Goal: Transaction & Acquisition: Purchase product/service

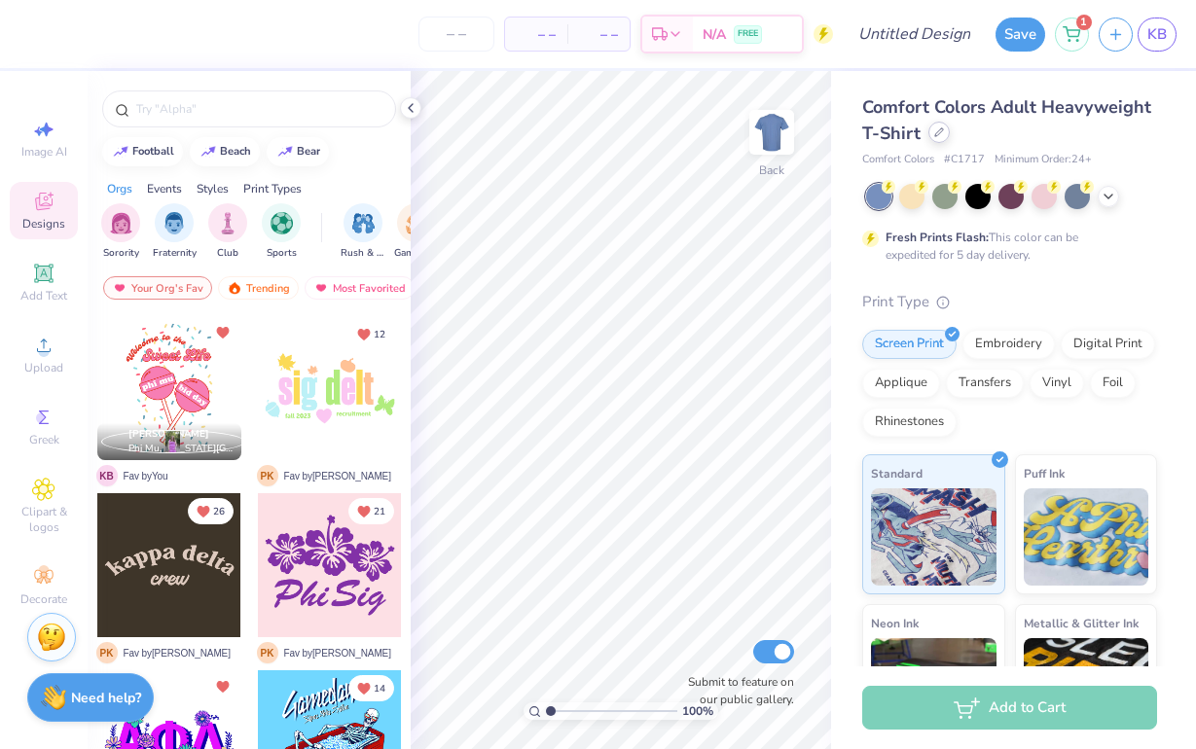
click at [938, 135] on icon at bounding box center [939, 132] width 10 height 10
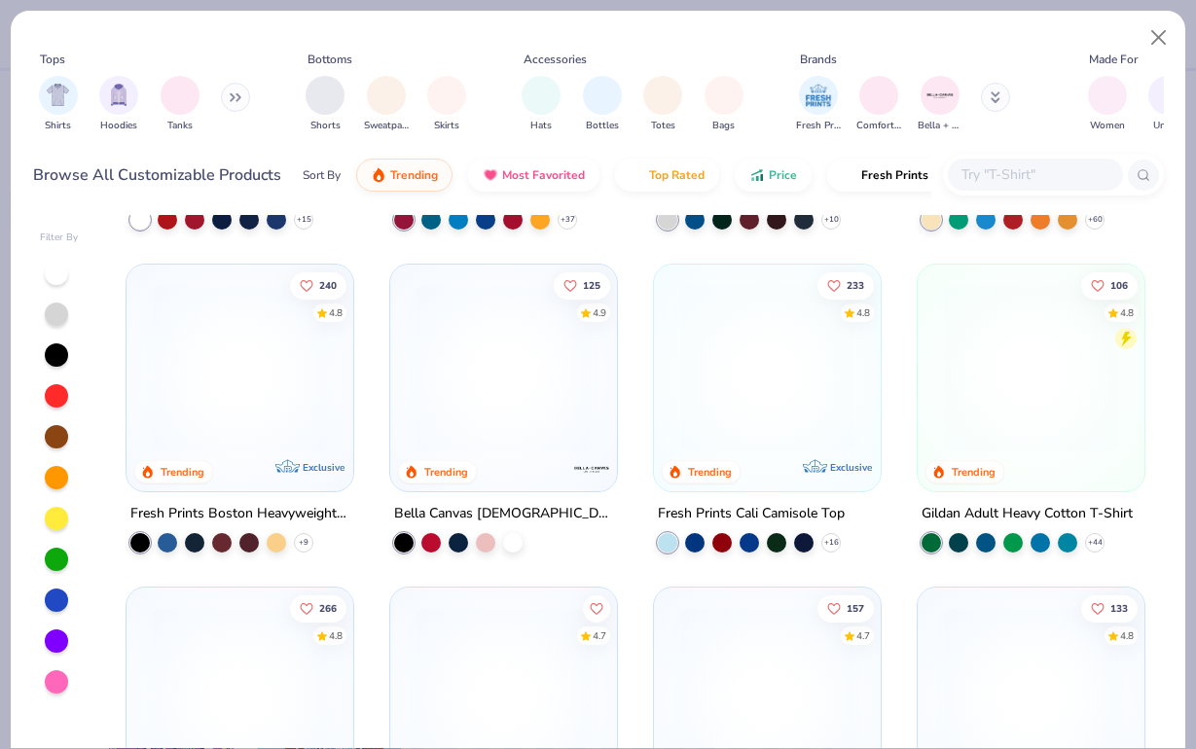
scroll to position [341, 0]
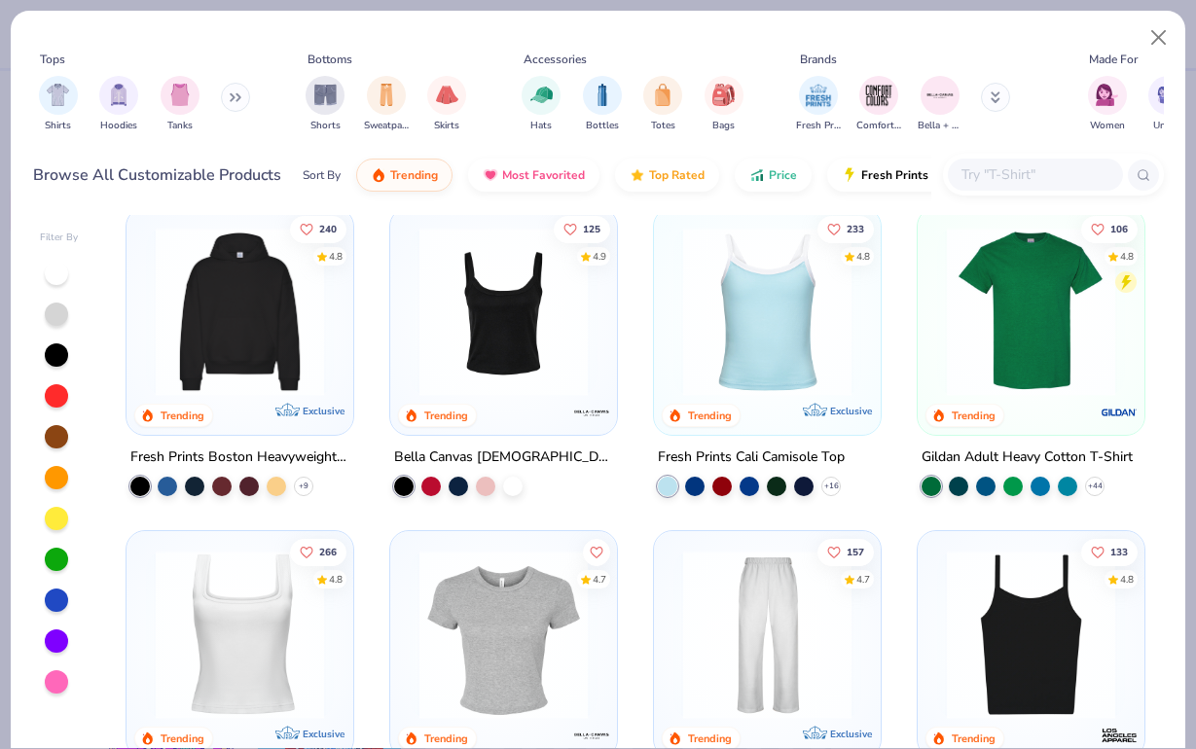
click at [1017, 169] on input "text" at bounding box center [1035, 175] width 150 height 22
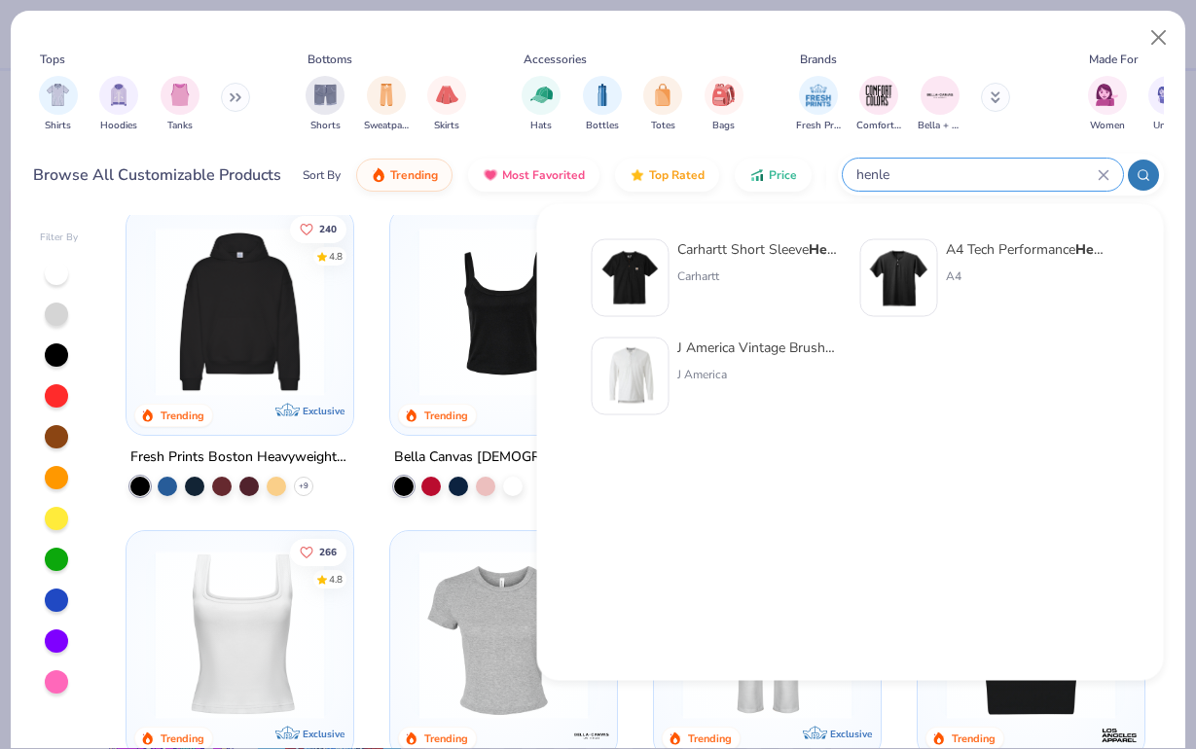
type input "henley"
click at [1103, 180] on icon at bounding box center [1104, 175] width 12 height 12
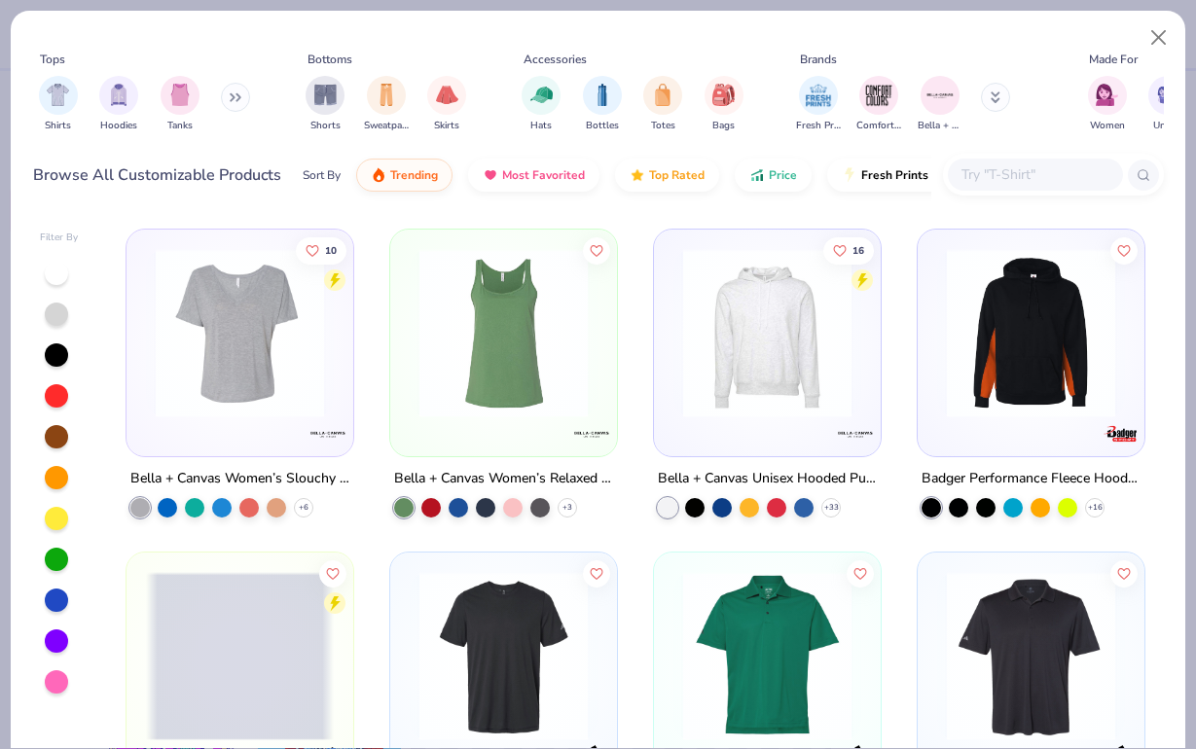
scroll to position [11640, 0]
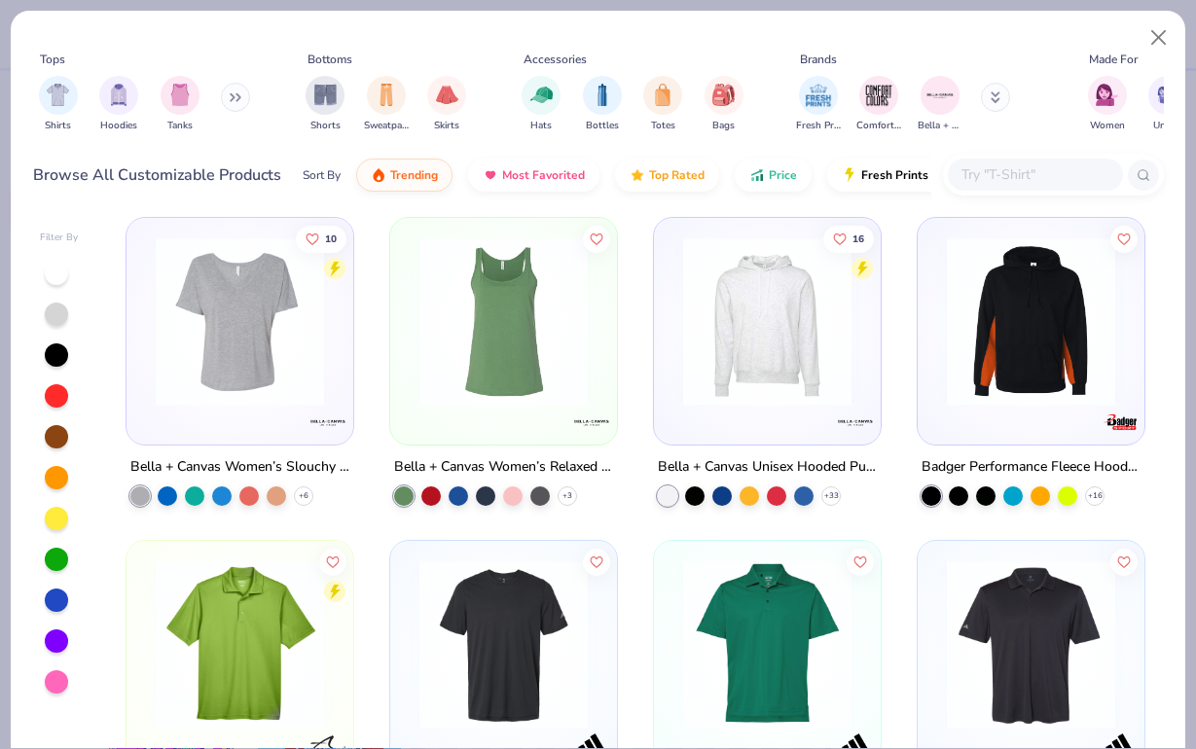
click at [276, 363] on img at bounding box center [240, 321] width 188 height 168
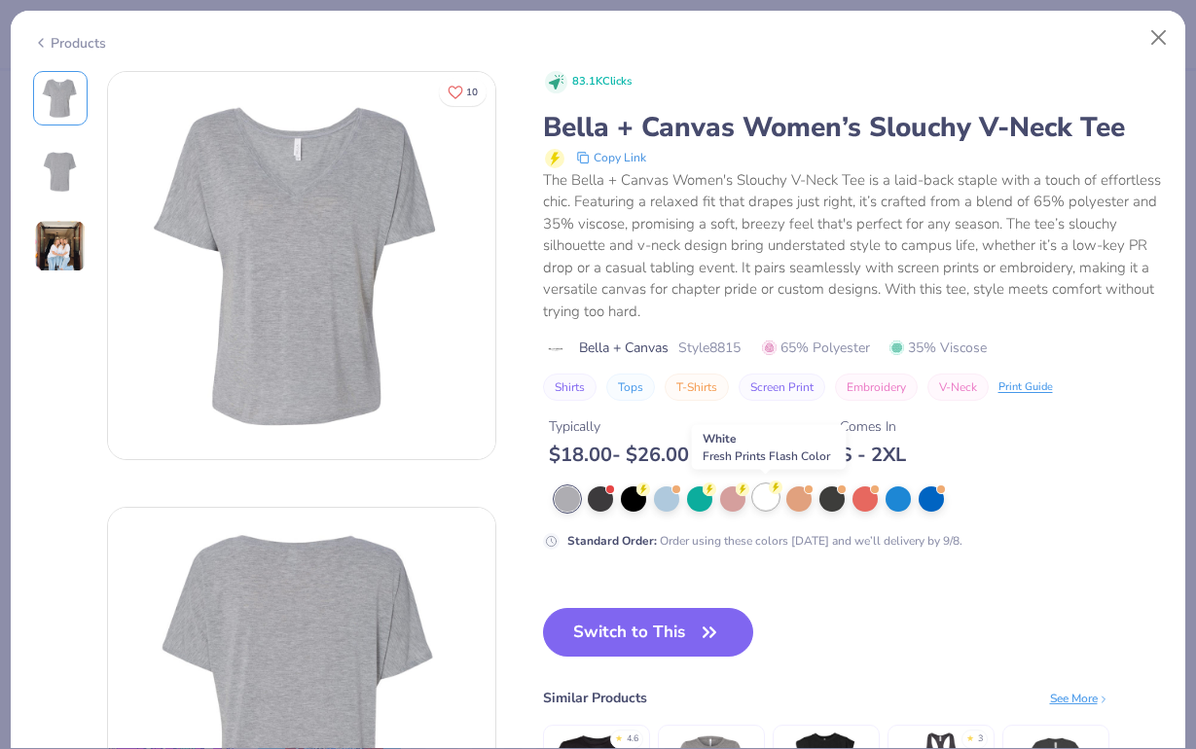
click at [765, 503] on div at bounding box center [765, 497] width 25 height 25
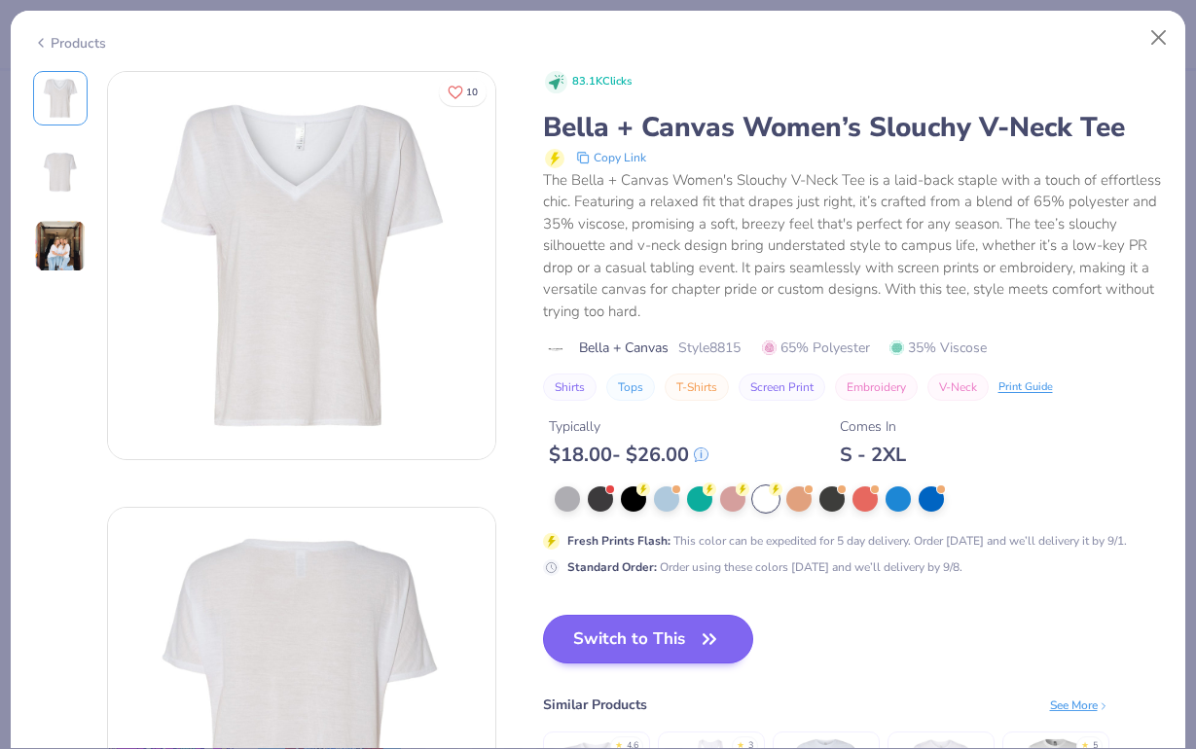
click at [688, 625] on button "Switch to This" at bounding box center [648, 639] width 211 height 49
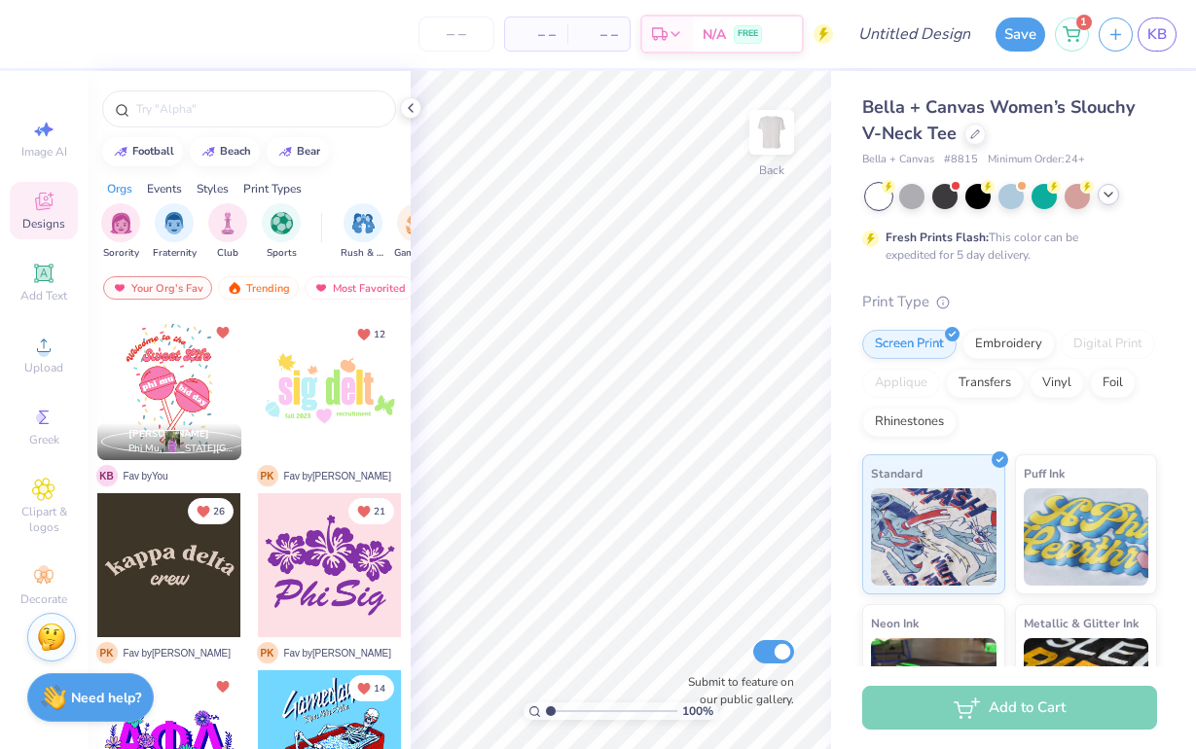
click at [1109, 200] on icon at bounding box center [1109, 195] width 16 height 16
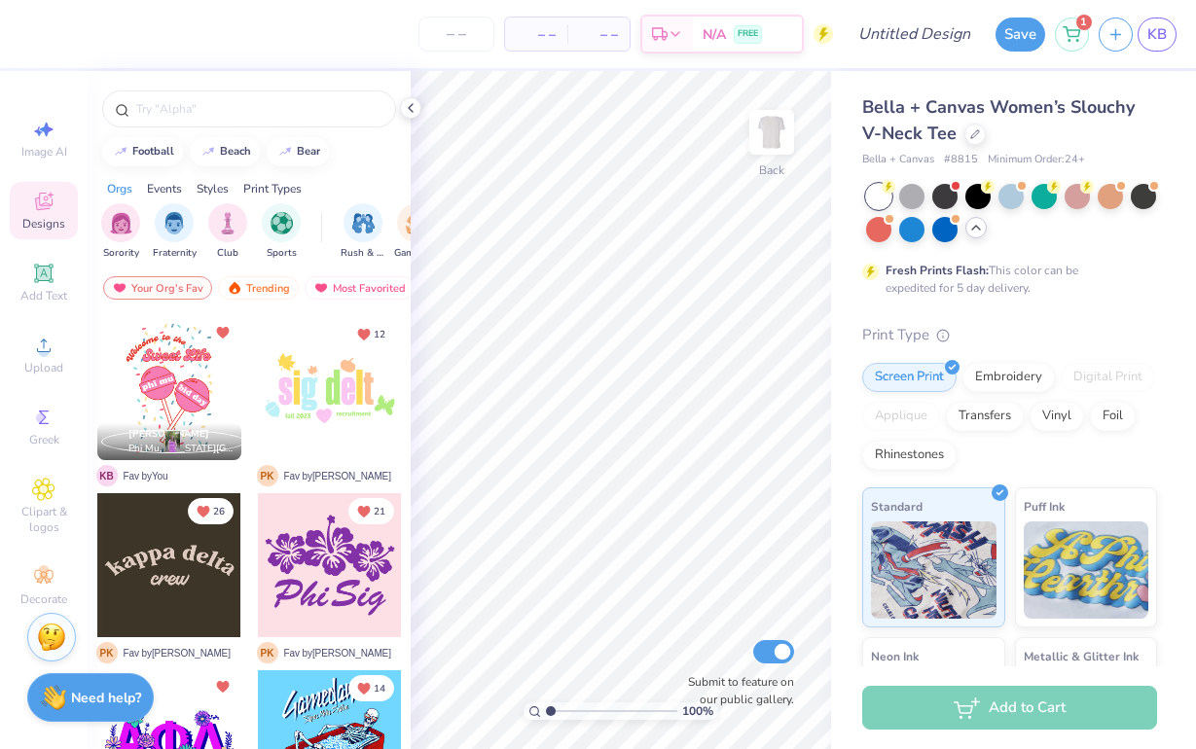
click at [978, 230] on icon at bounding box center [976, 228] width 16 height 16
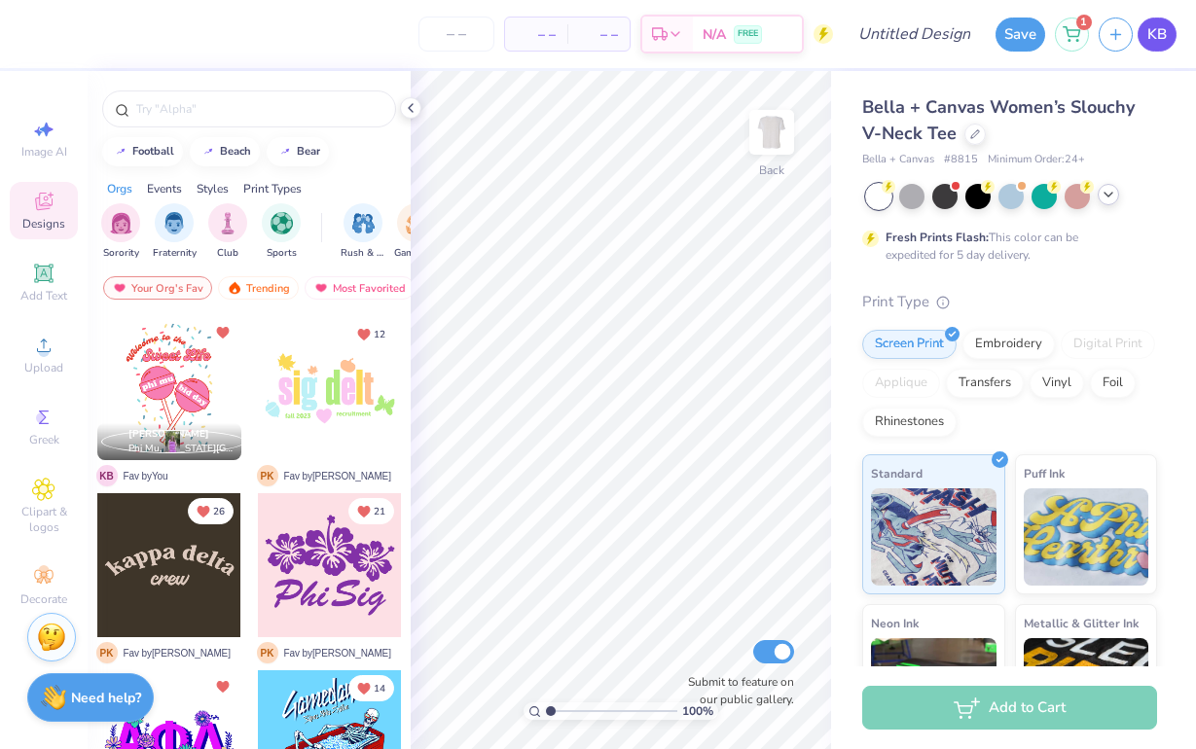
click at [1161, 48] on link "KB" at bounding box center [1157, 35] width 39 height 34
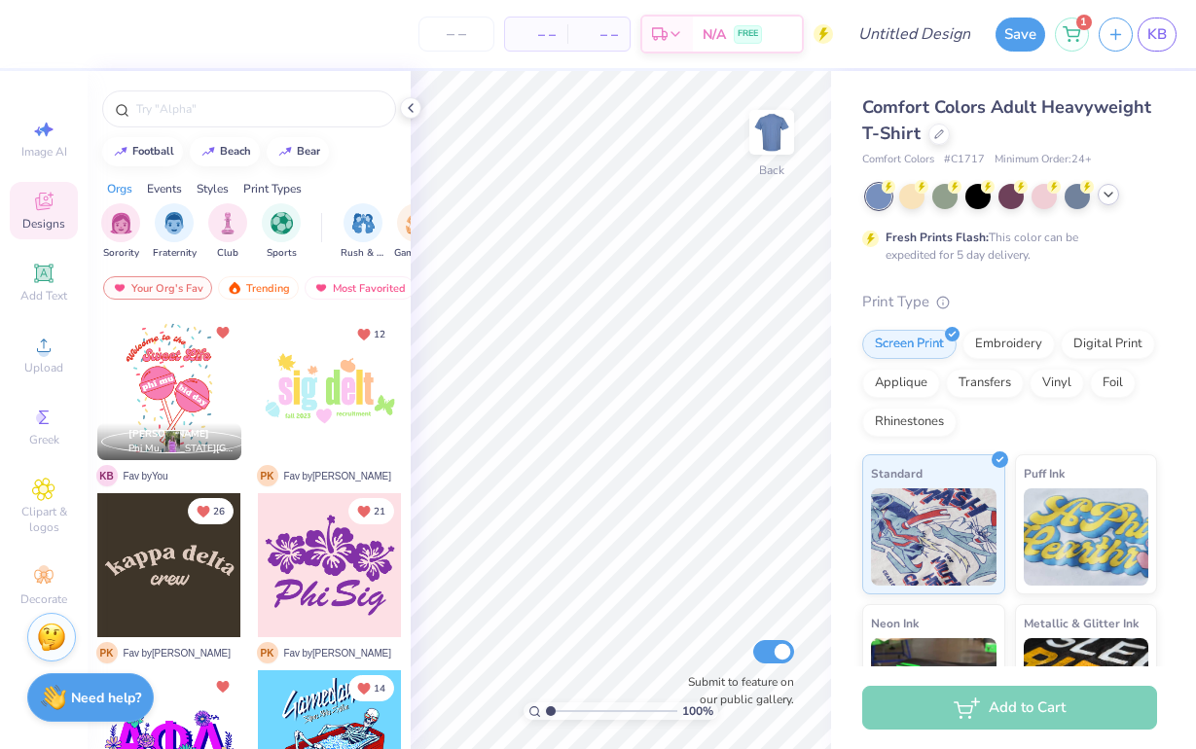
click at [1107, 200] on icon at bounding box center [1109, 195] width 16 height 16
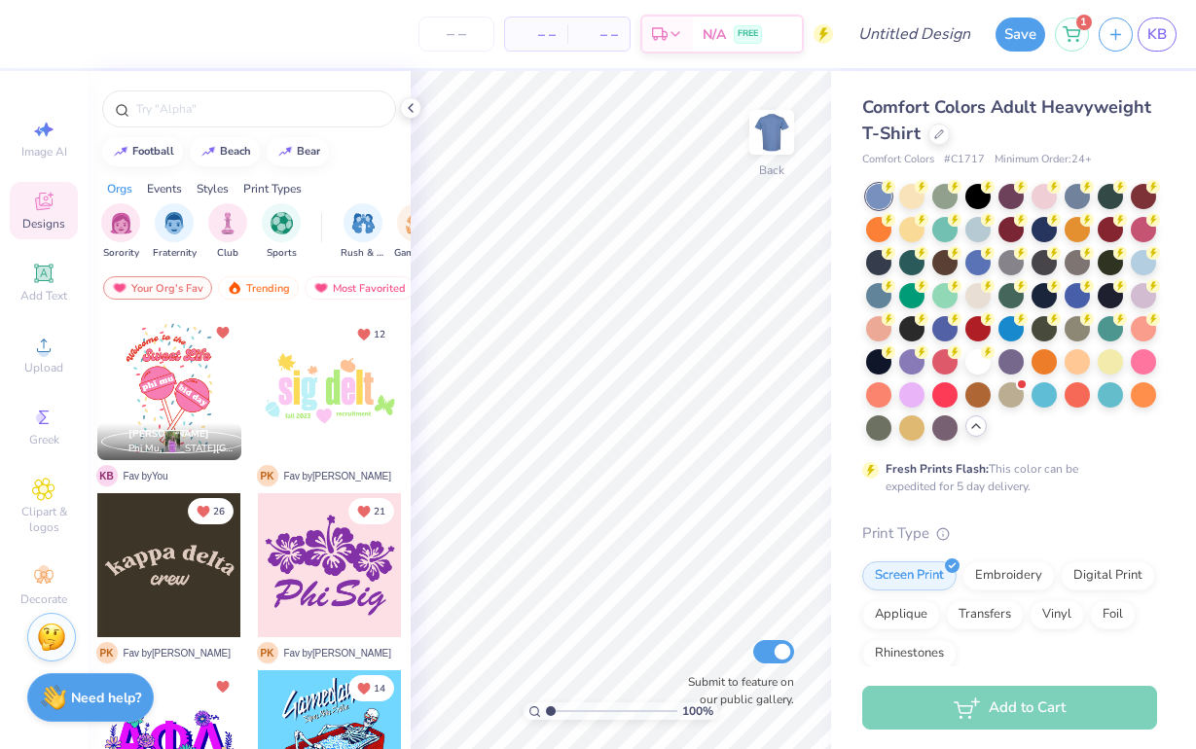
click at [983, 431] on icon at bounding box center [976, 427] width 16 height 16
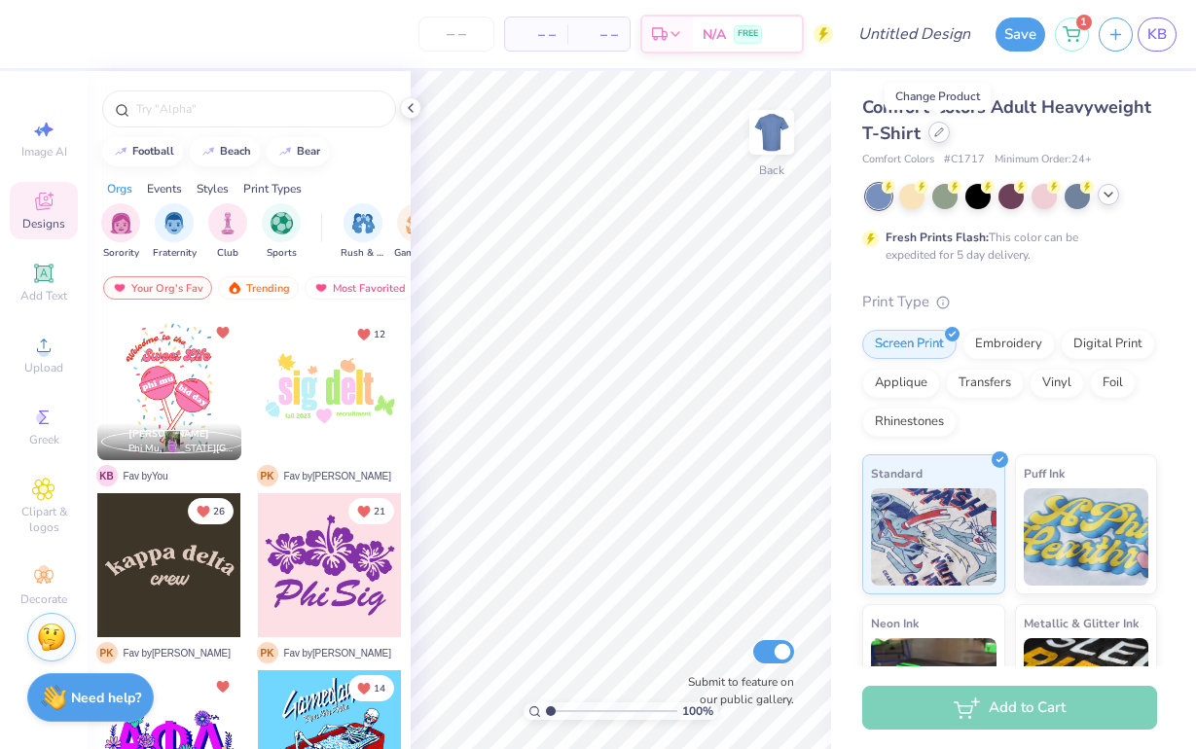
click at [942, 140] on div at bounding box center [938, 132] width 21 height 21
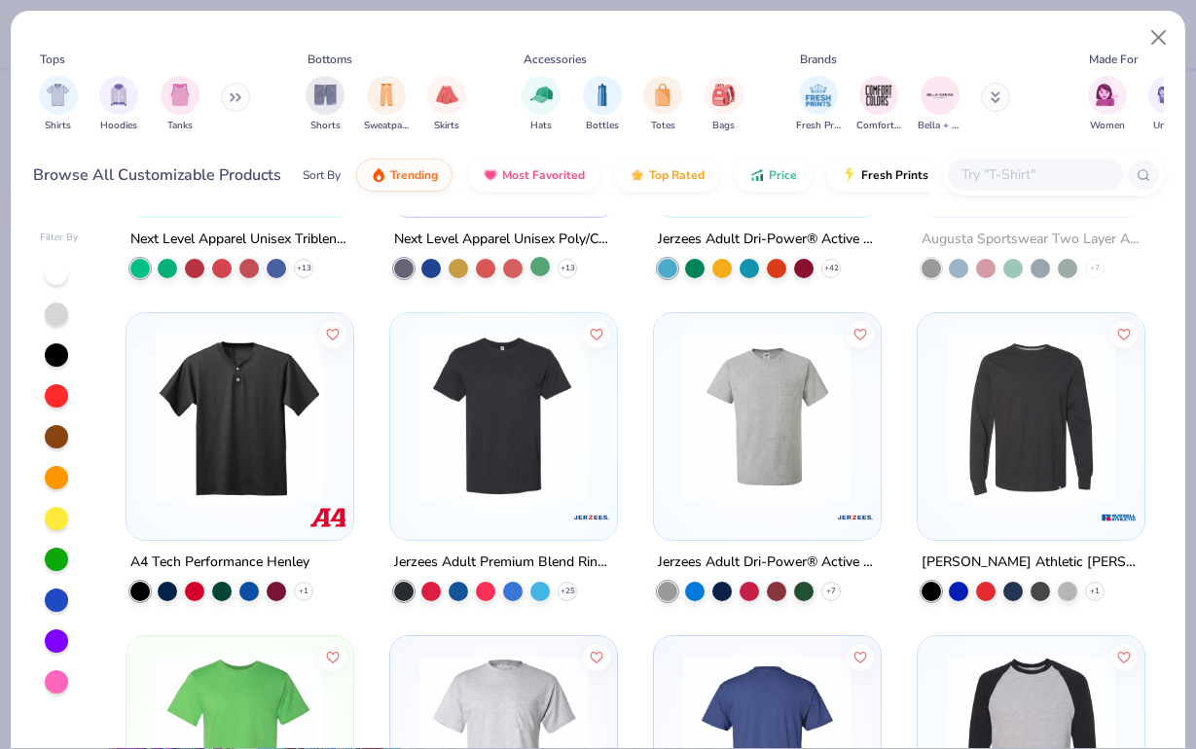
scroll to position [33846, 0]
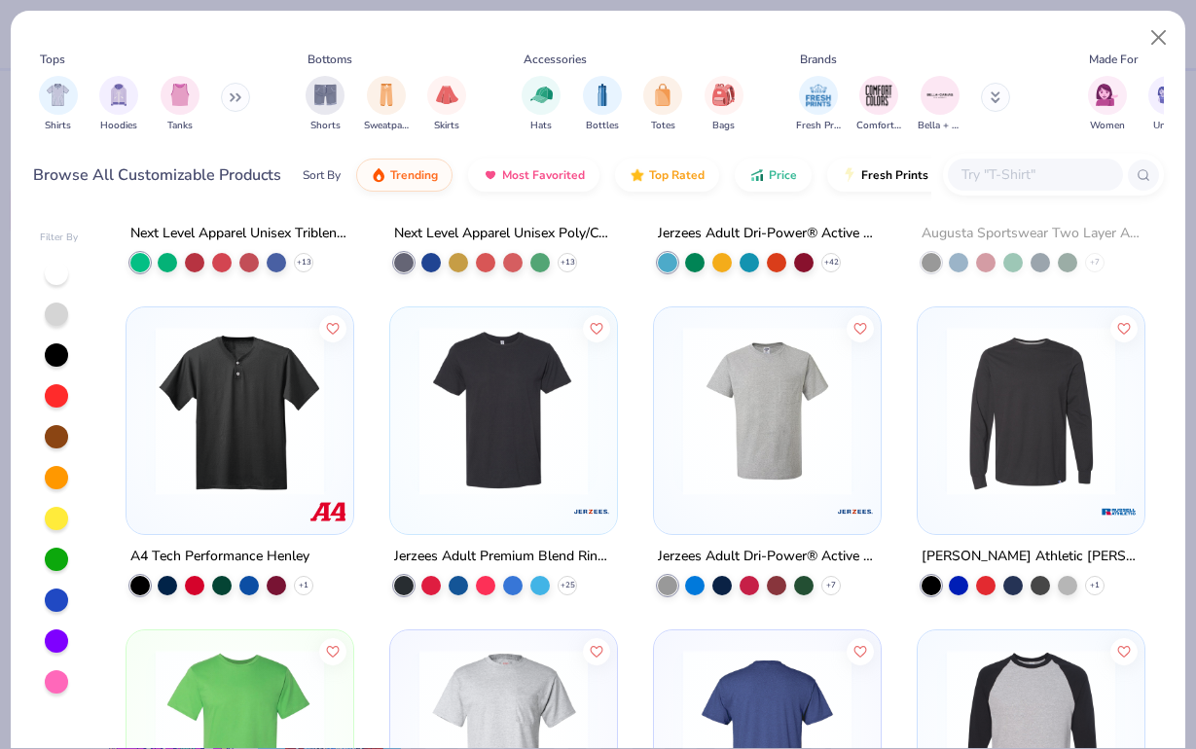
click at [285, 478] on img at bounding box center [240, 411] width 188 height 168
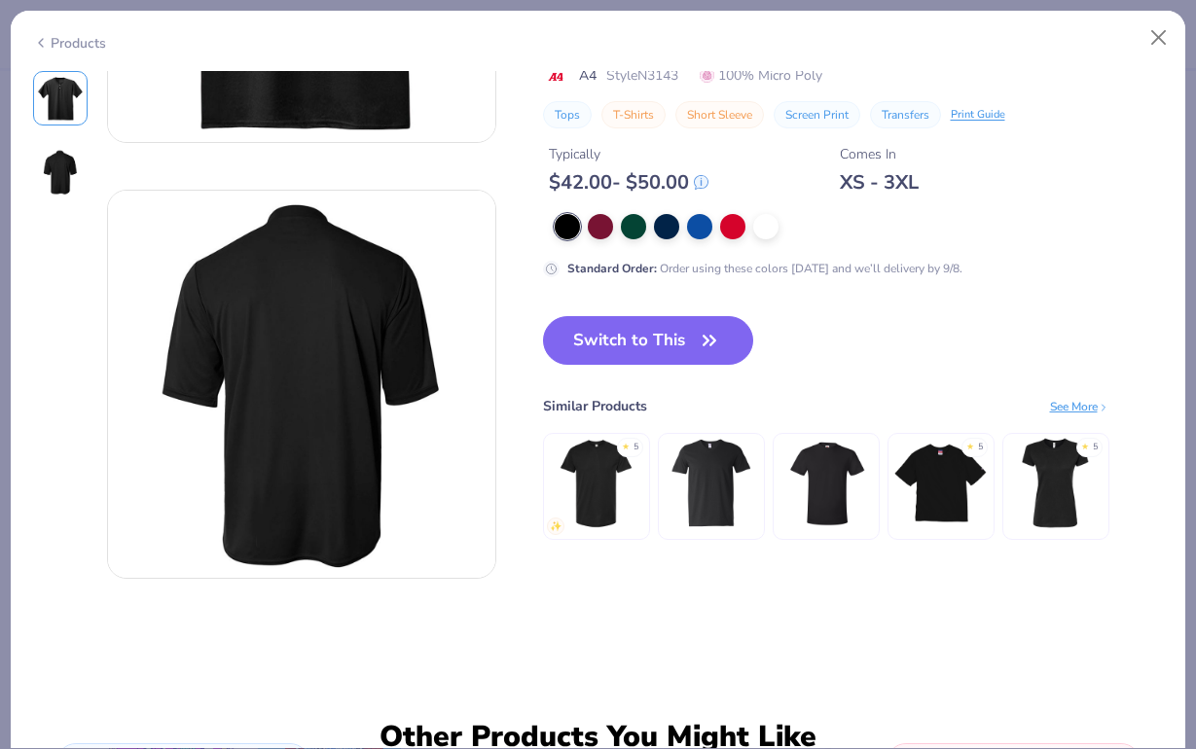
scroll to position [328, 0]
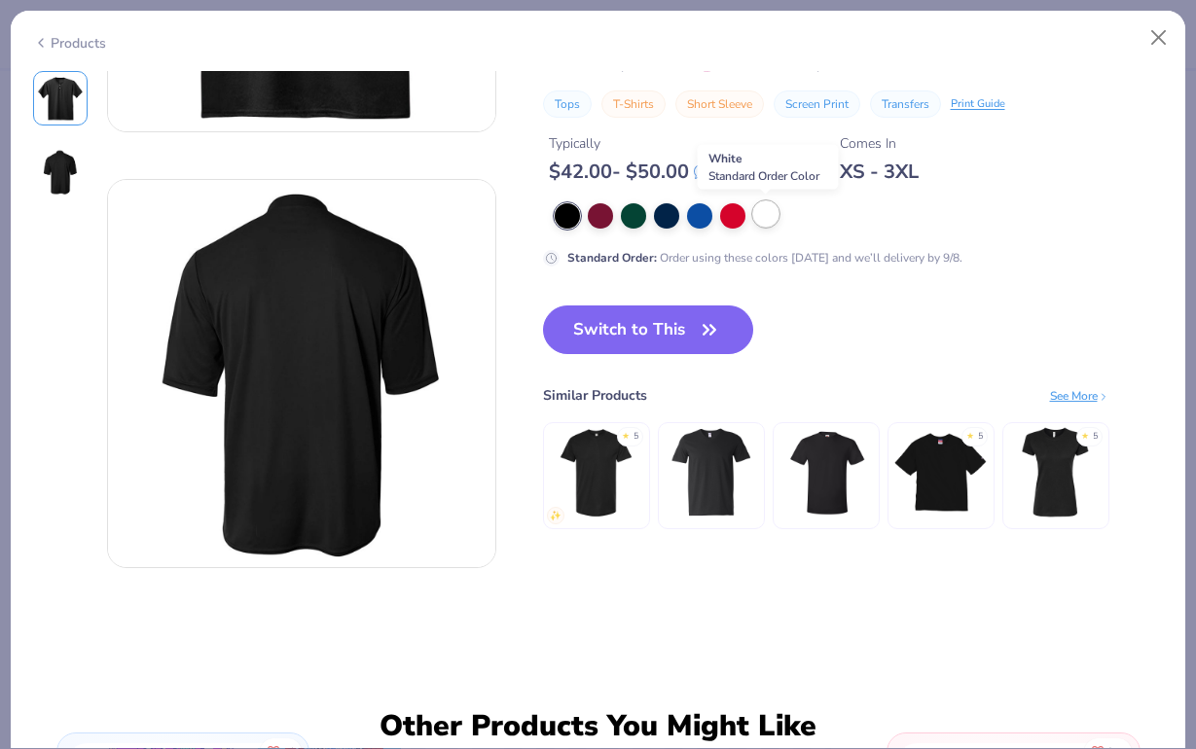
click at [768, 205] on div at bounding box center [765, 213] width 25 height 25
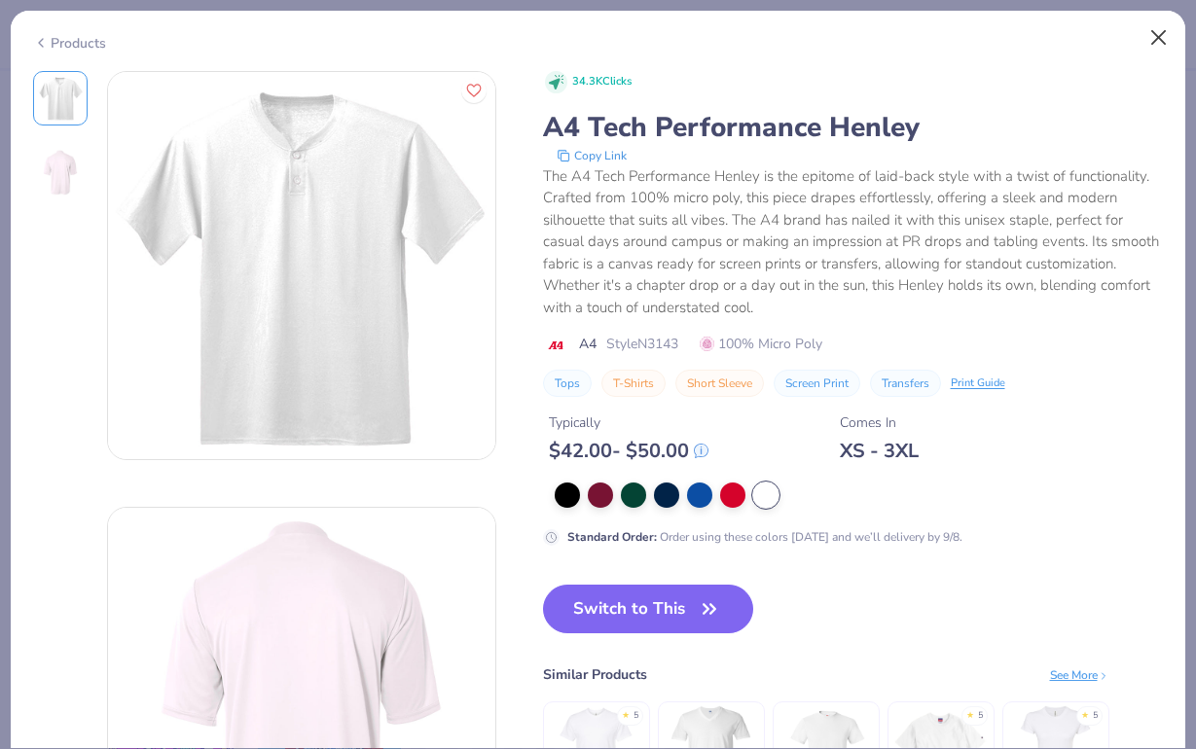
click at [1168, 34] on button "Close" at bounding box center [1159, 37] width 37 height 37
